Goal: Information Seeking & Learning: Learn about a topic

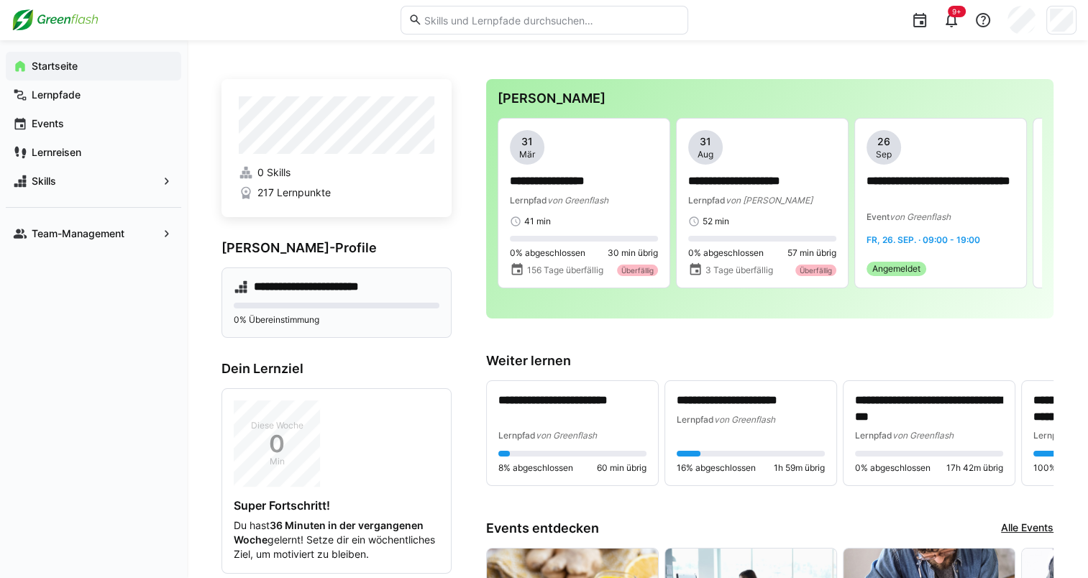
click at [316, 300] on div "**********" at bounding box center [336, 302] width 230 height 70
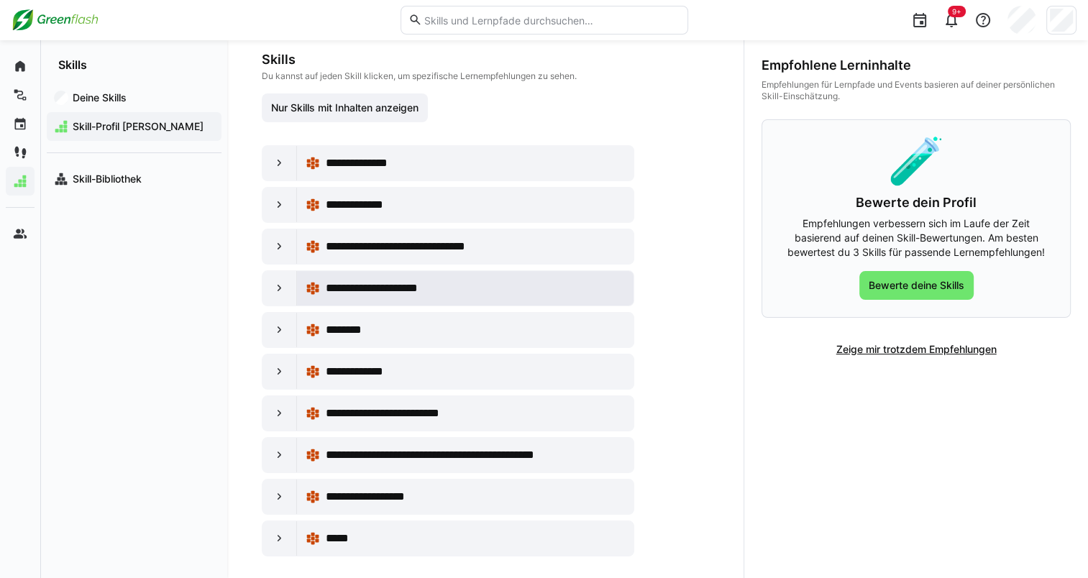
scroll to position [175, 0]
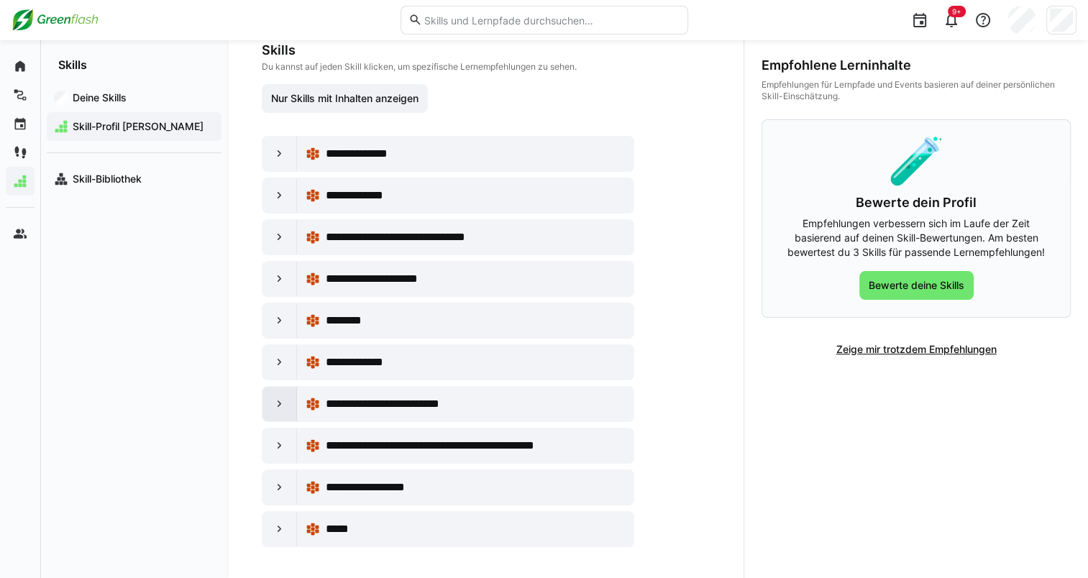
click at [272, 397] on eds-icon at bounding box center [279, 404] width 14 height 14
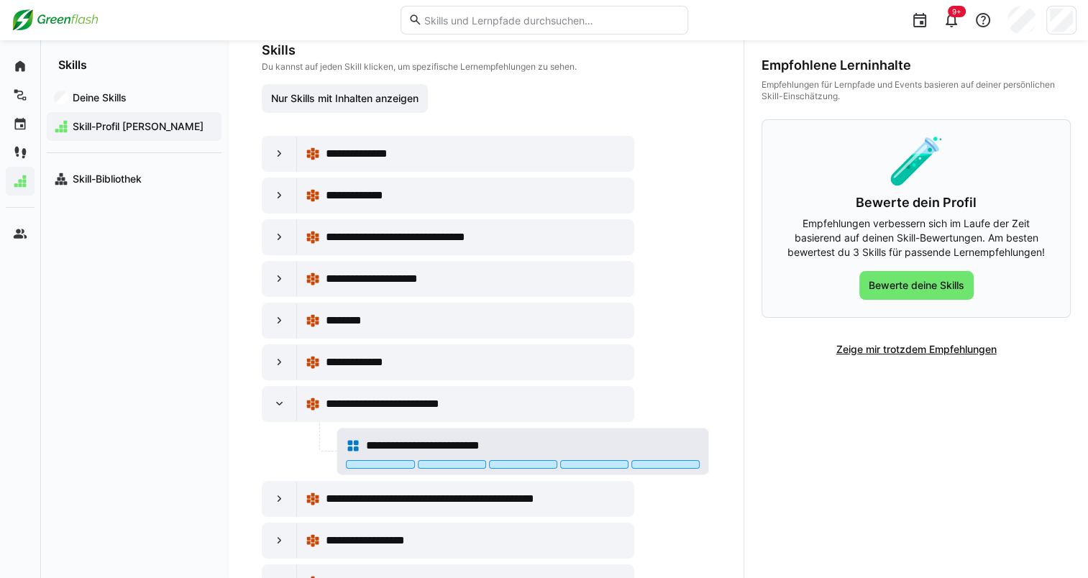
click at [364, 444] on div "**********" at bounding box center [523, 445] width 354 height 29
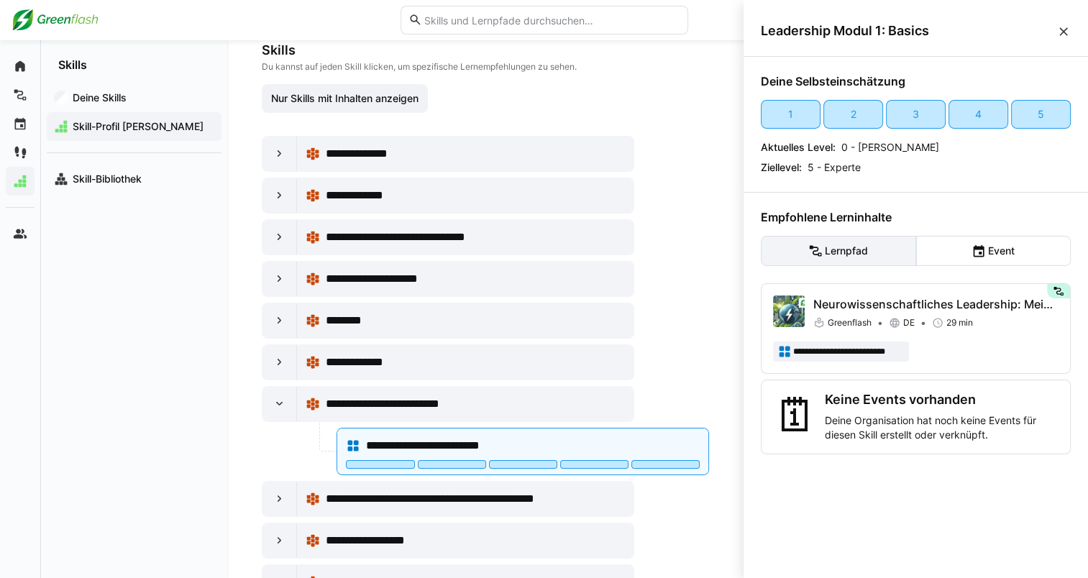
click at [544, 261] on eds-button-option "Lernpfad" at bounding box center [838, 251] width 155 height 30
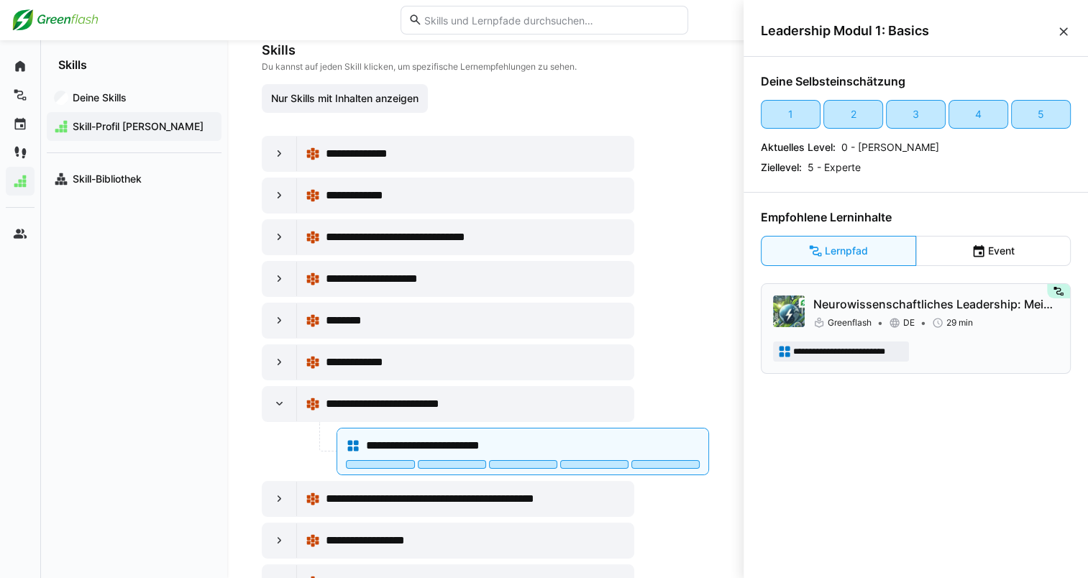
click at [544, 303] on p "Neurowissenschaftliches Leadership: Mein Gehirn, meine Steuerung" at bounding box center [935, 303] width 245 height 17
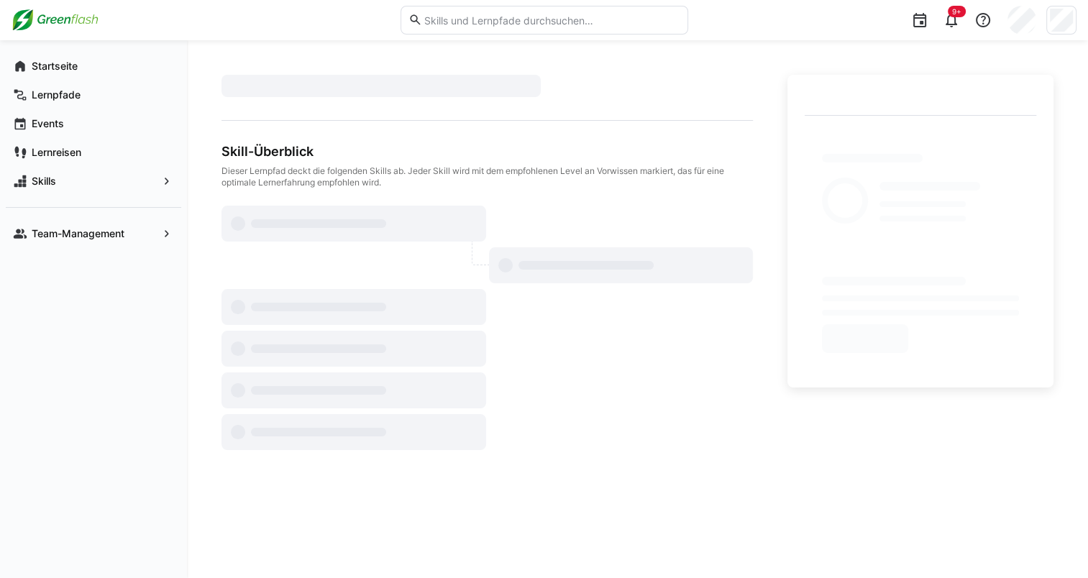
drag, startPoint x: 421, startPoint y: 22, endPoint x: 444, endPoint y: 19, distance: 23.9
click at [420, 22] on eds-icon at bounding box center [415, 20] width 14 height 14
click at [448, 18] on input "text" at bounding box center [550, 20] width 257 height 13
type input "neu in der"
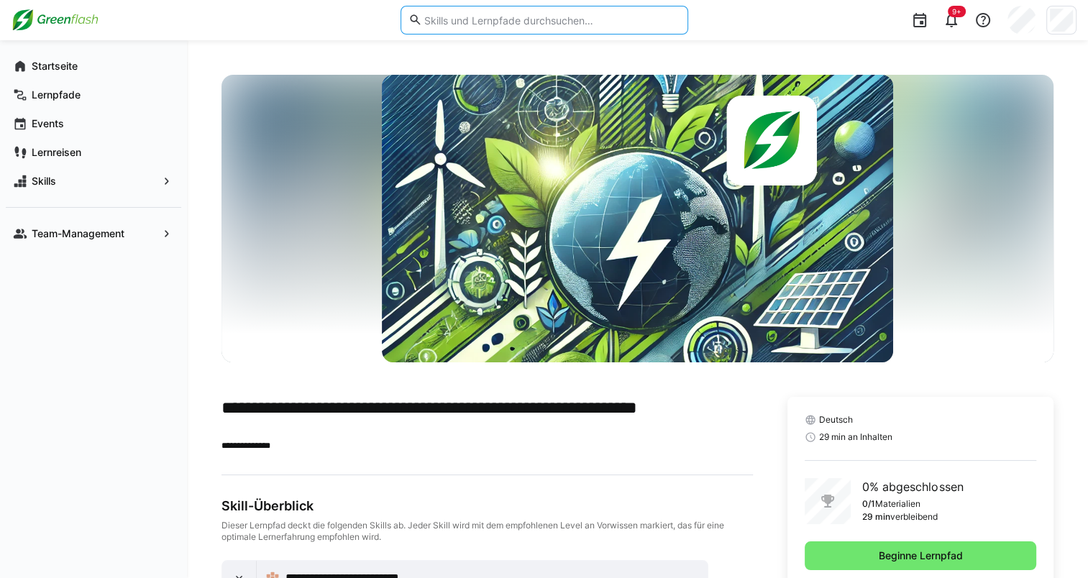
click at [477, 14] on input "text" at bounding box center [550, 20] width 257 height 13
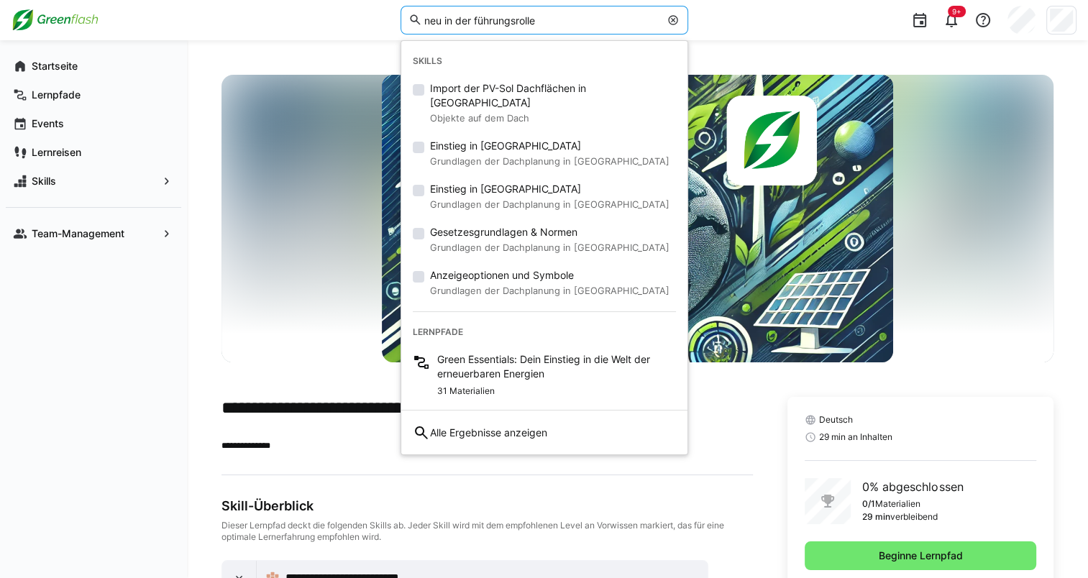
type input "neu in der führungsrolle"
